Goal: Transaction & Acquisition: Purchase product/service

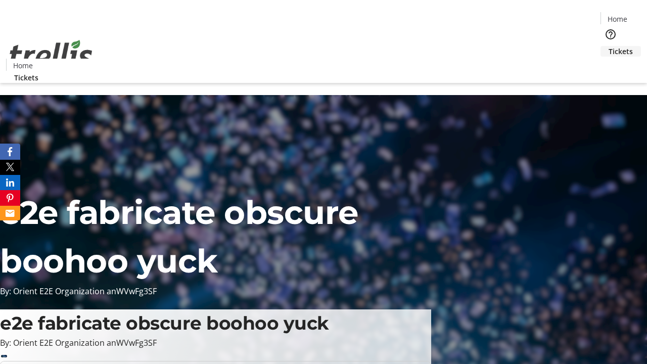
click at [609, 46] on span "Tickets" at bounding box center [621, 51] width 24 height 11
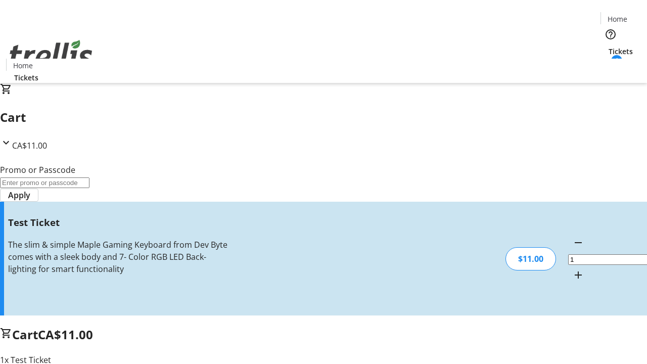
type input "UNLOCK"
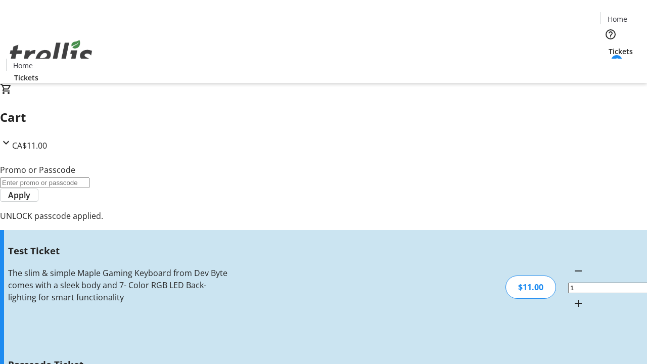
type input "5"
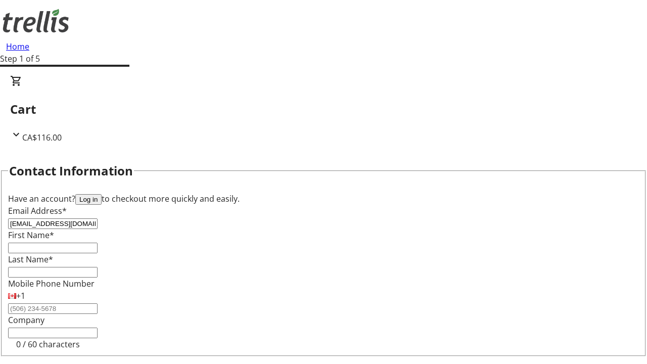
type input "[EMAIL_ADDRESS][DOMAIN_NAME]"
type input "Sylvan"
type input "[PERSON_NAME]"
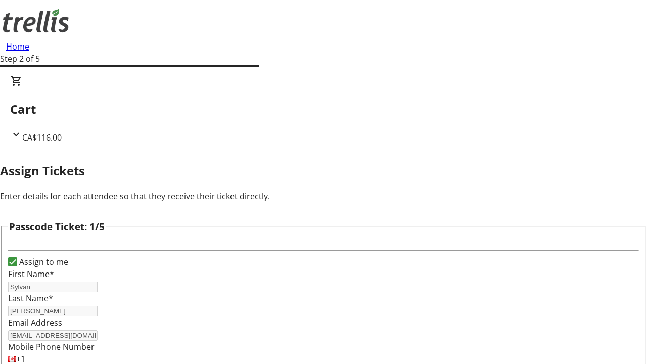
type input "[PERSON_NAME]"
type input "Rylee"
type input "Price"
type input "[PERSON_NAME]"
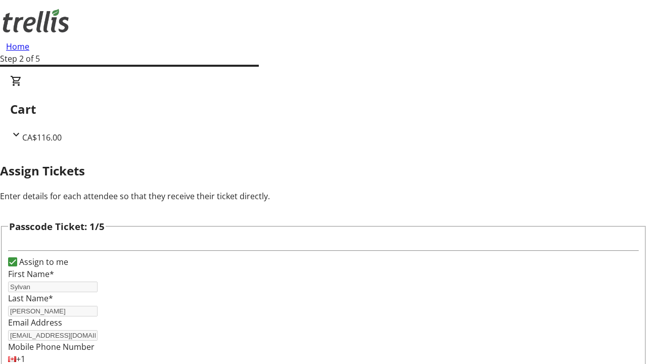
type input "Zemlak"
checkbox input "true"
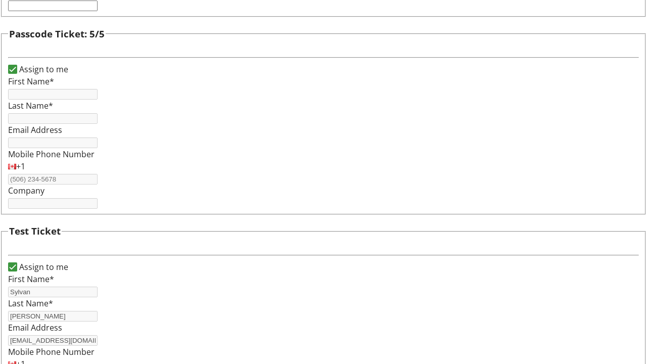
type input "Sylvan"
type input "[PERSON_NAME]"
type input "[EMAIL_ADDRESS][DOMAIN_NAME]"
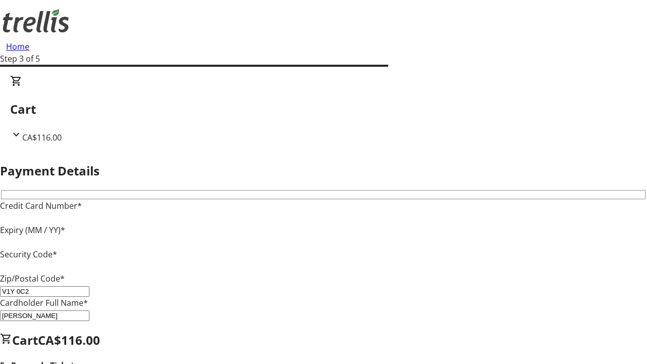
type input "V1Y 0C2"
